Goal: Find specific fact: Find contact information

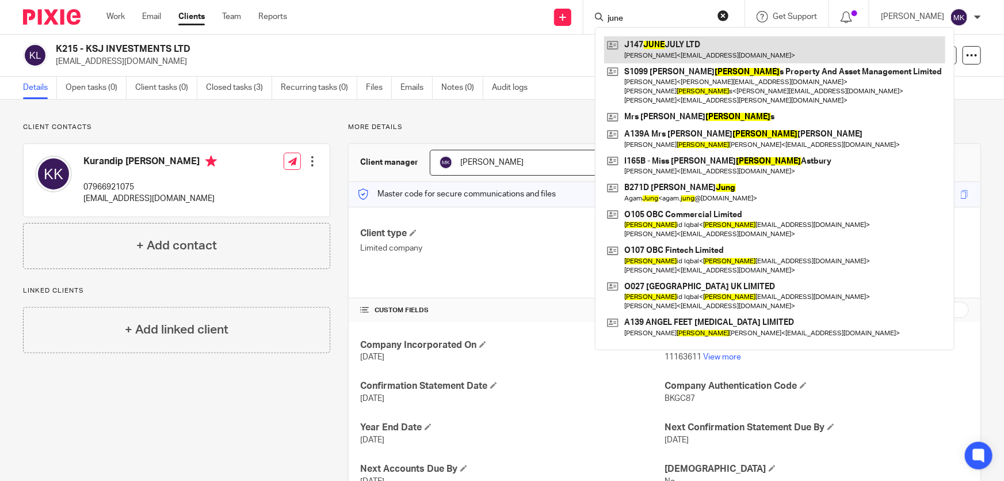
type input "june"
click at [677, 51] on link at bounding box center [774, 49] width 341 height 26
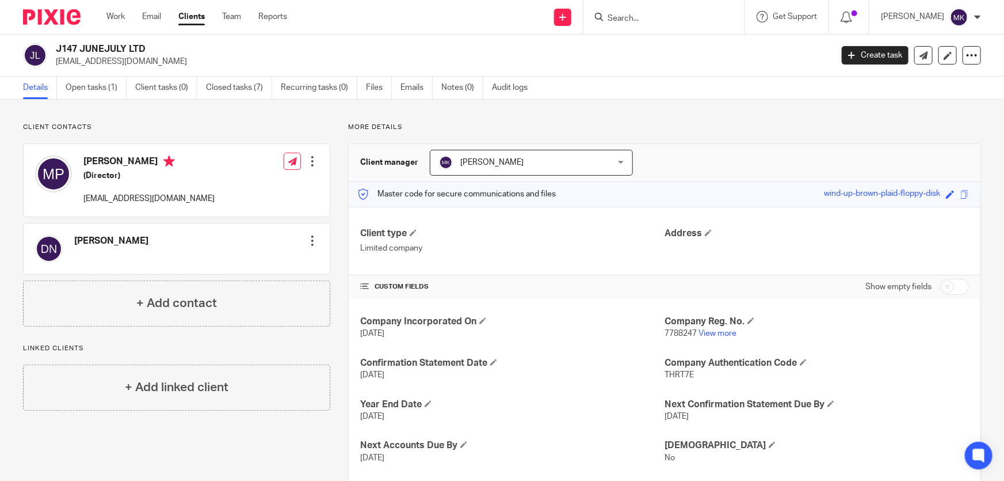
drag, startPoint x: 55, startPoint y: 61, endPoint x: 134, endPoint y: 63, distance: 78.9
click at [134, 63] on div "J147 JUNEJULY LTD petepeev@gmail.com" at bounding box center [424, 55] width 802 height 24
copy p "[EMAIL_ADDRESS][DOMAIN_NAME]"
